Goal: Find specific page/section: Find specific page/section

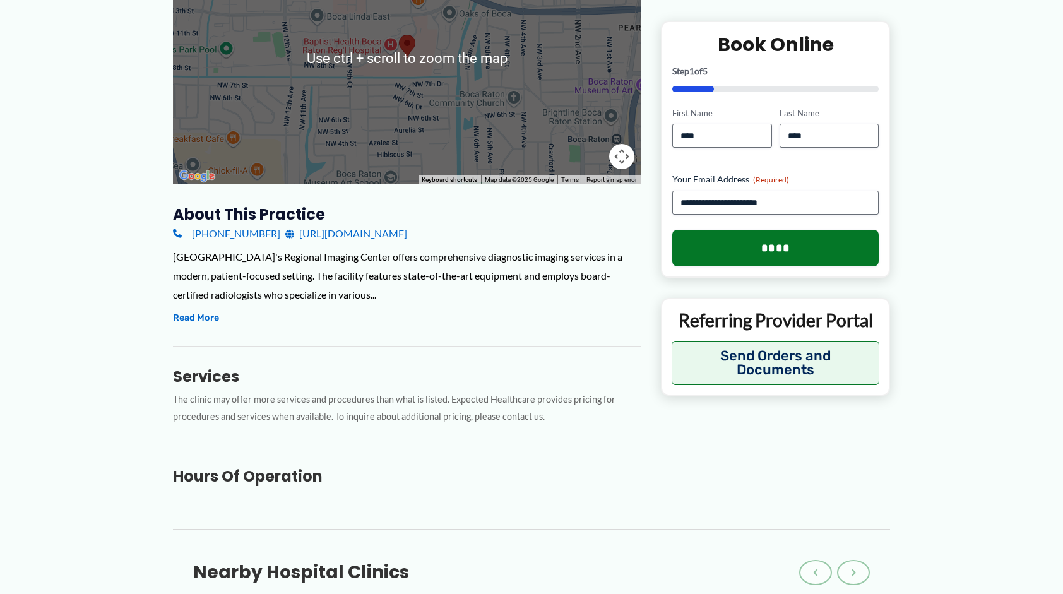
scroll to position [63, 0]
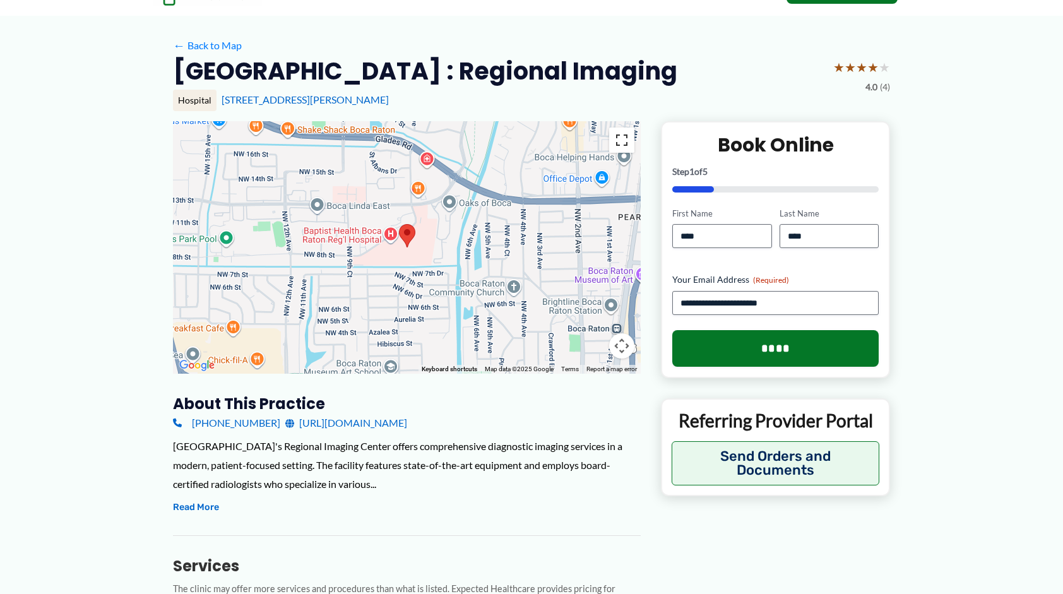
click at [626, 148] on button "Toggle fullscreen view" at bounding box center [621, 140] width 25 height 25
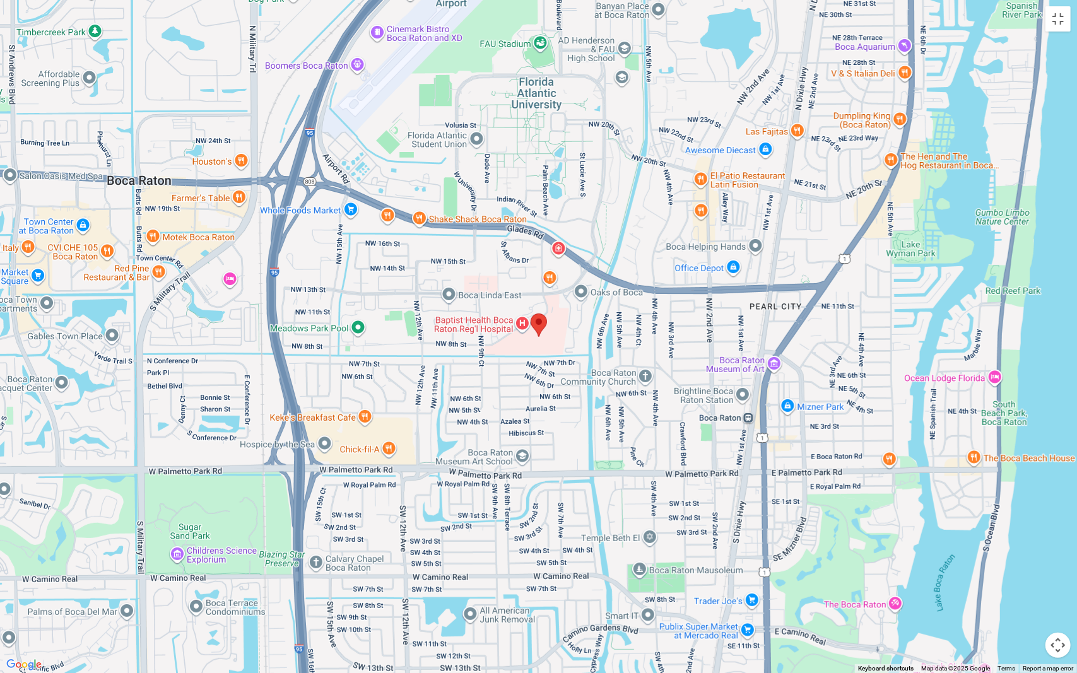
click at [318, 297] on div at bounding box center [538, 336] width 1077 height 673
click at [1059, 9] on button "Toggle fullscreen view" at bounding box center [1058, 18] width 25 height 25
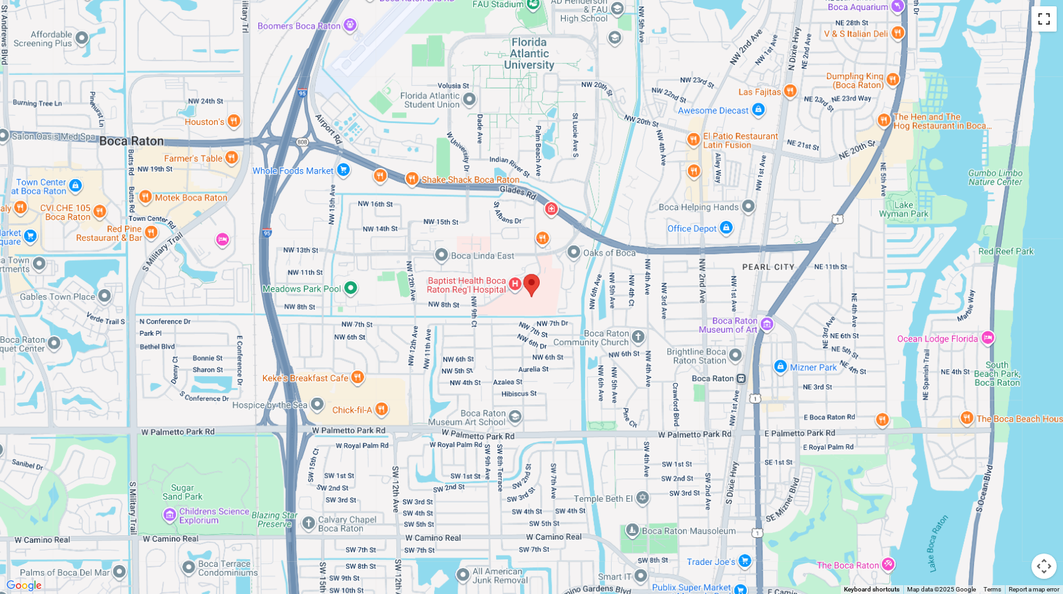
scroll to position [505, 0]
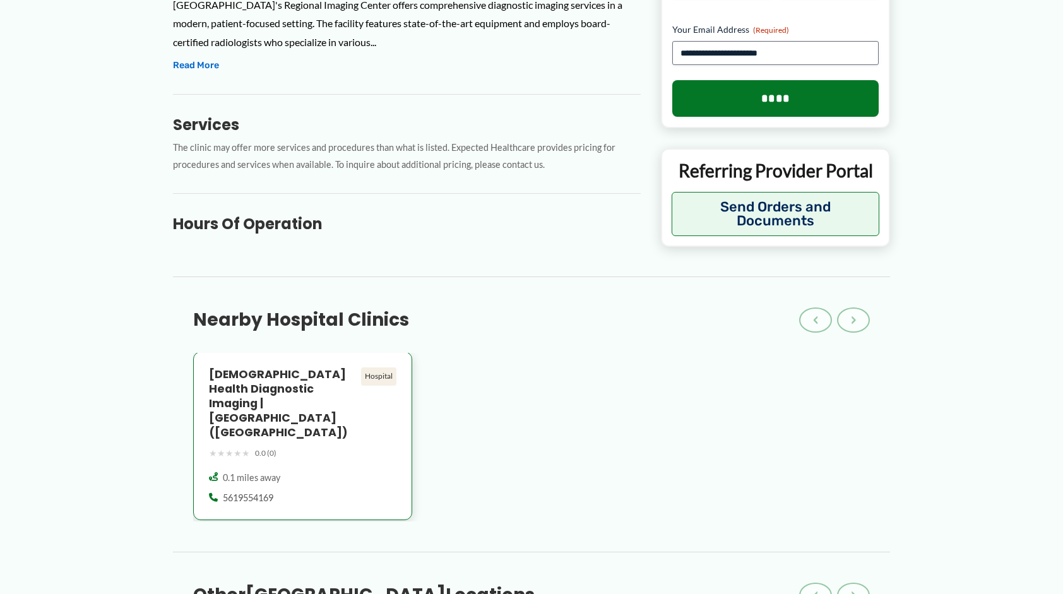
click at [283, 386] on h4 "[DEMOGRAPHIC_DATA] Health Diagnostic Imaging | [GEOGRAPHIC_DATA] ([GEOGRAPHIC_D…" at bounding box center [282, 403] width 147 height 72
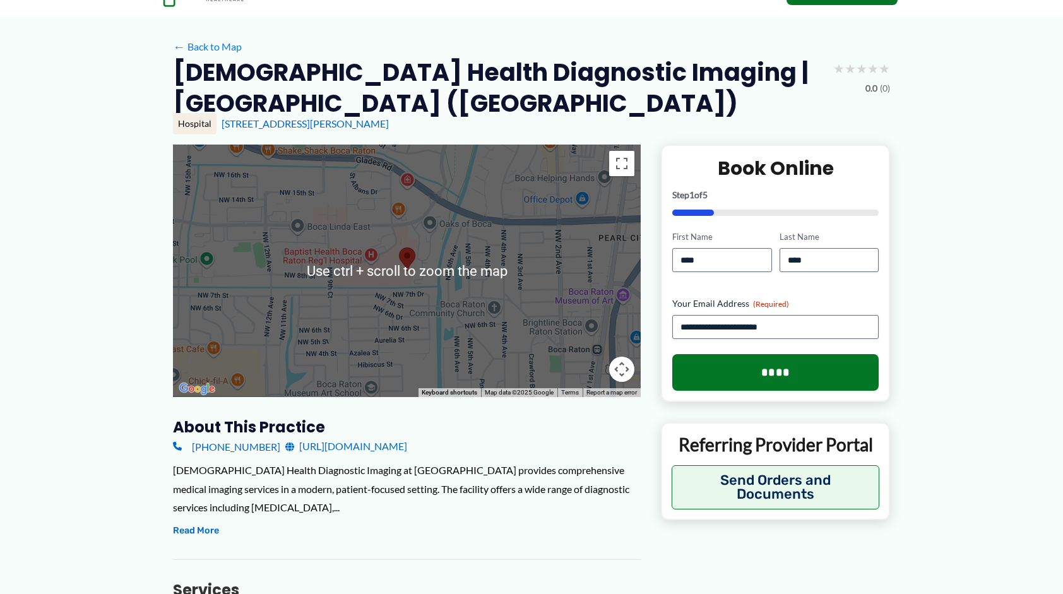
scroll to position [63, 0]
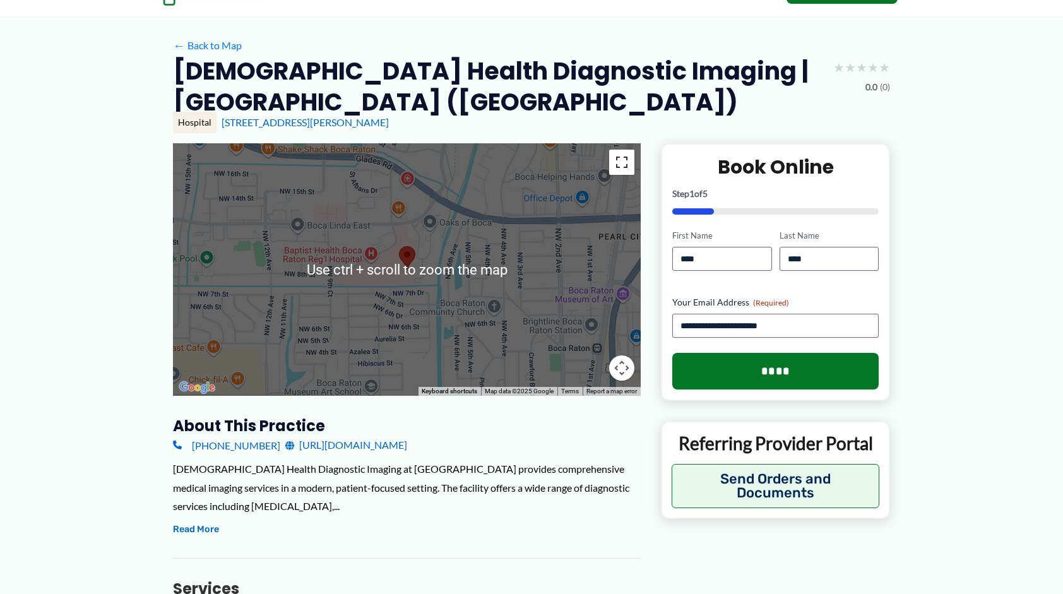
click at [622, 159] on button "Toggle fullscreen view" at bounding box center [621, 162] width 25 height 25
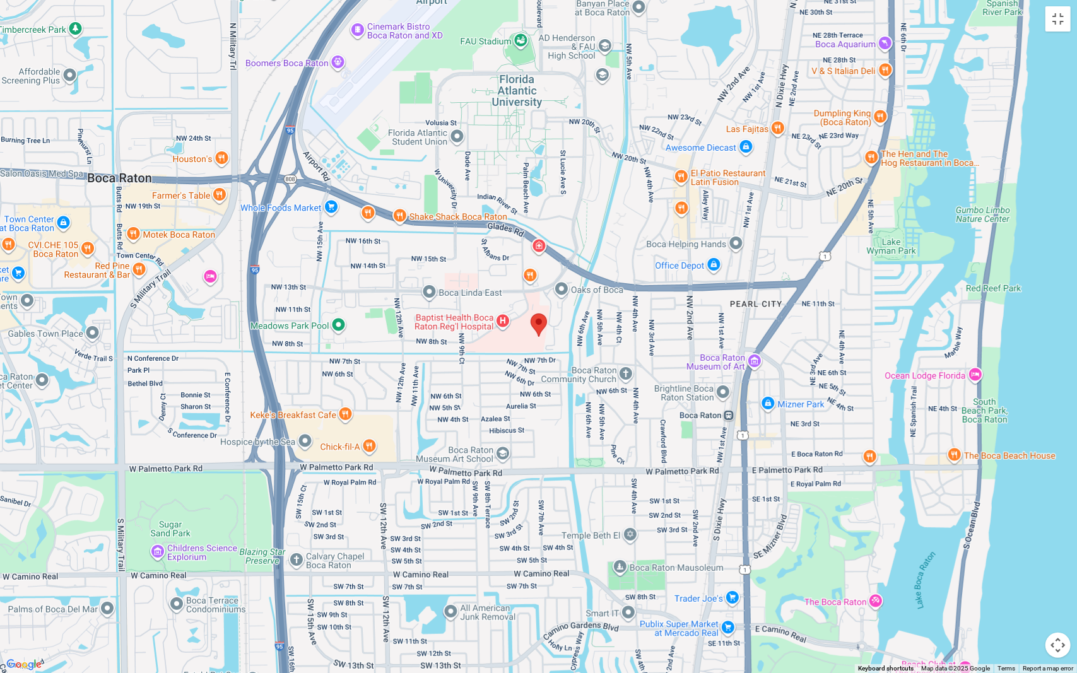
click at [487, 316] on div at bounding box center [538, 336] width 1077 height 673
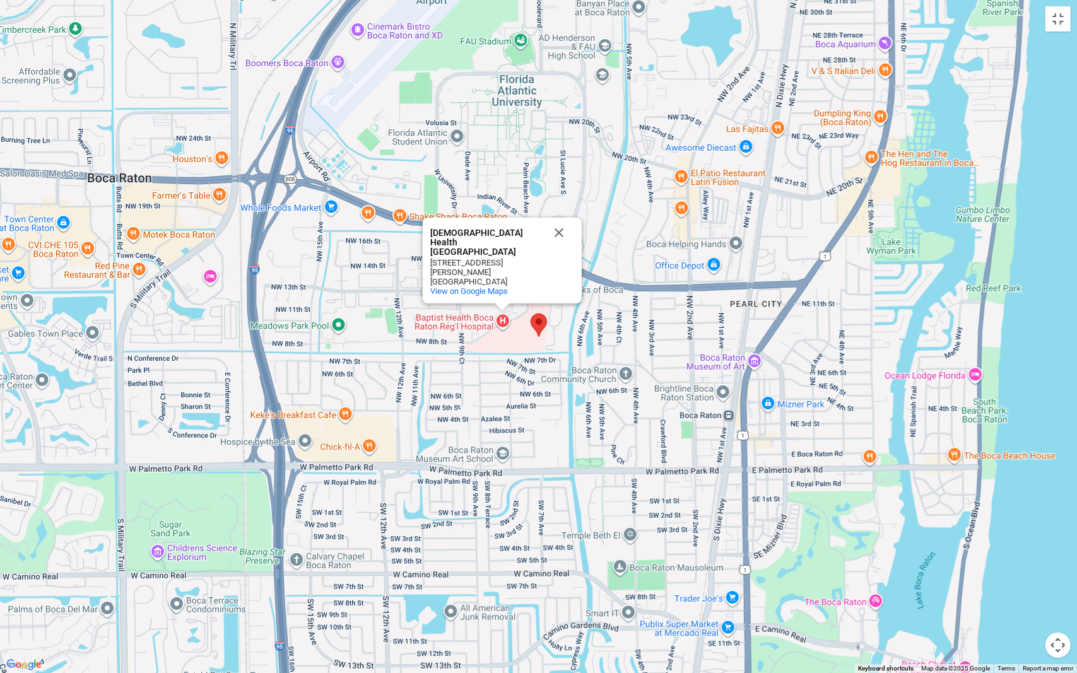
click at [472, 220] on div "Baptist Health Boca Raton Regional Hospital Baptist Health Boca Raton Regional …" at bounding box center [538, 336] width 1077 height 673
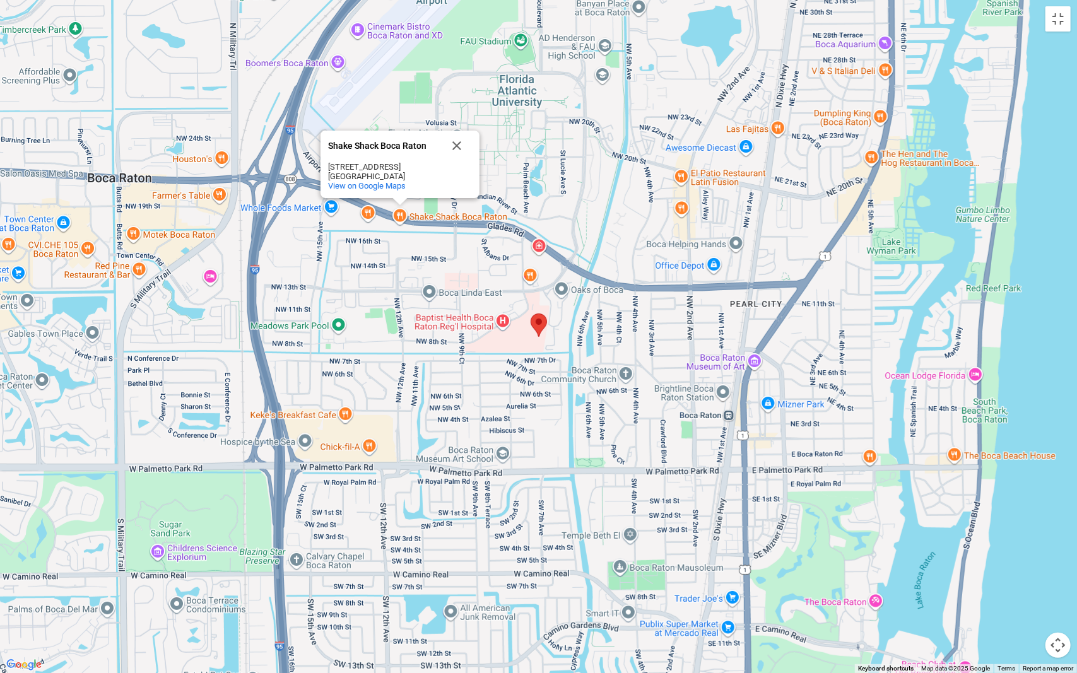
click at [425, 263] on div "Shake Shack Boca Raton Shake Shack Boca Raton 1400 Glades Rd Boca Raton, FL 334…" at bounding box center [538, 336] width 1077 height 673
click at [542, 250] on div "Shake Shack Boca Raton Shake Shack Boca Raton 1400 Glades Rd Boca Raton, FL 334…" at bounding box center [538, 336] width 1077 height 673
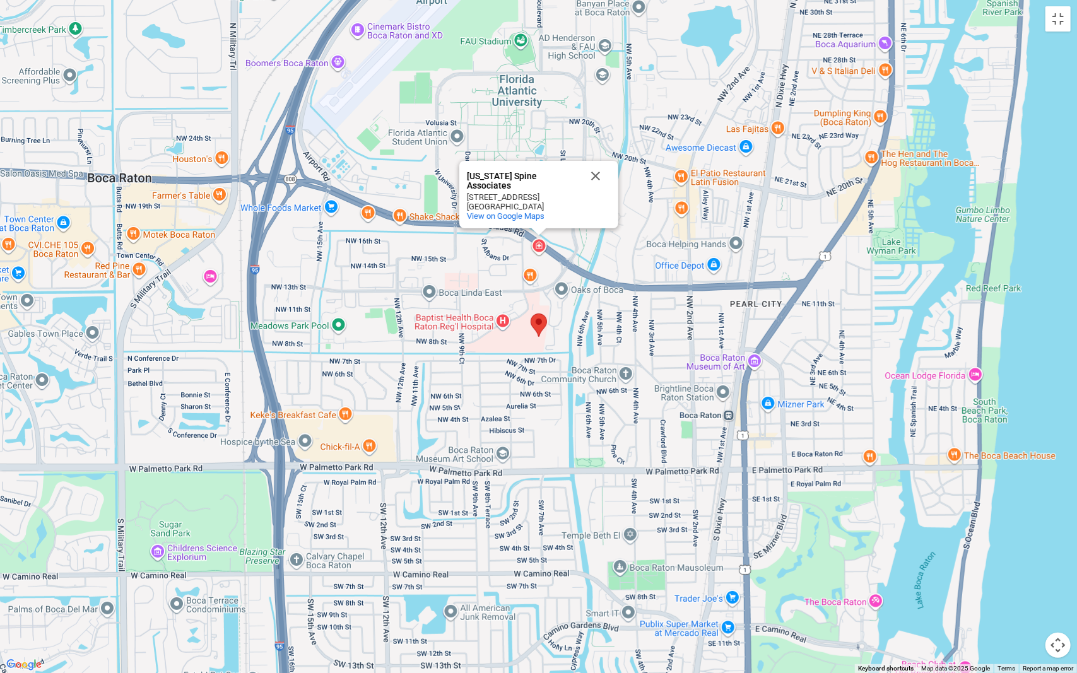
click at [536, 326] on img at bounding box center [539, 325] width 16 height 23
click at [542, 322] on img at bounding box center [539, 325] width 16 height 23
click at [1057, 21] on button "Toggle fullscreen view" at bounding box center [1058, 18] width 25 height 25
